Goal: Task Accomplishment & Management: Manage account settings

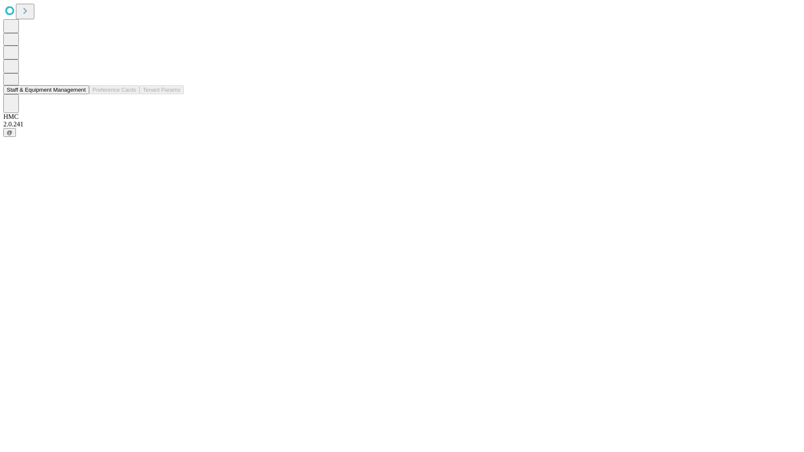
click at [80, 94] on button "Staff & Equipment Management" at bounding box center [46, 89] width 86 height 9
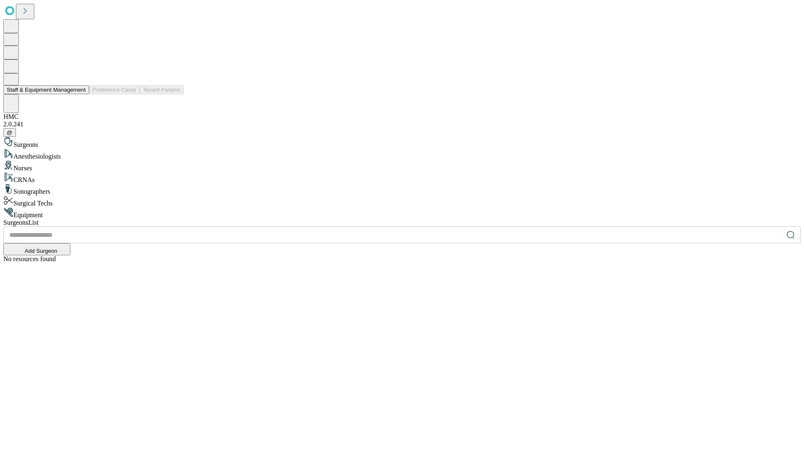
click at [80, 94] on button "Staff & Equipment Management" at bounding box center [46, 89] width 86 height 9
